Goal: Find specific page/section: Find specific page/section

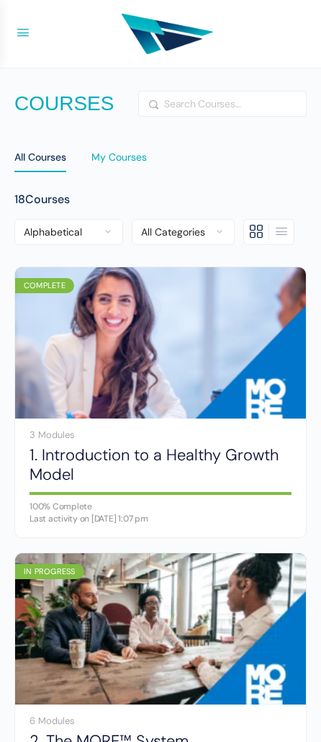
click at [122, 161] on div "My Courses" at bounding box center [118, 162] width 55 height 22
